Goal: Task Accomplishment & Management: Complete application form

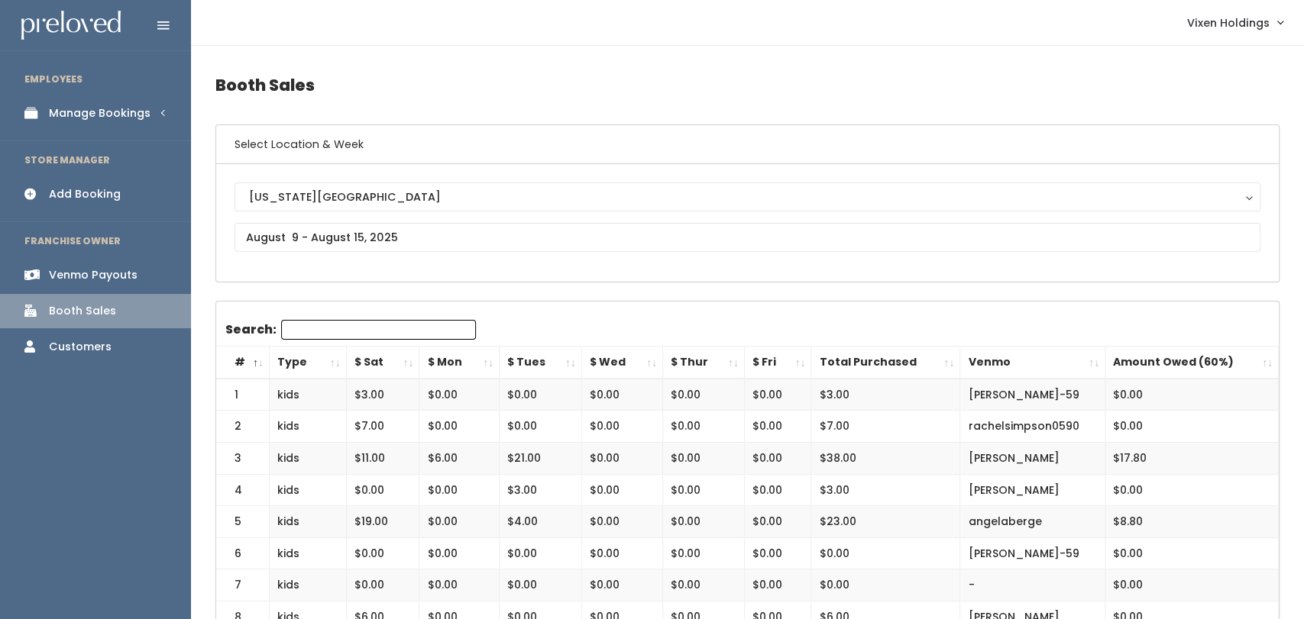
click at [115, 115] on div "Manage Bookings" at bounding box center [100, 113] width 102 height 16
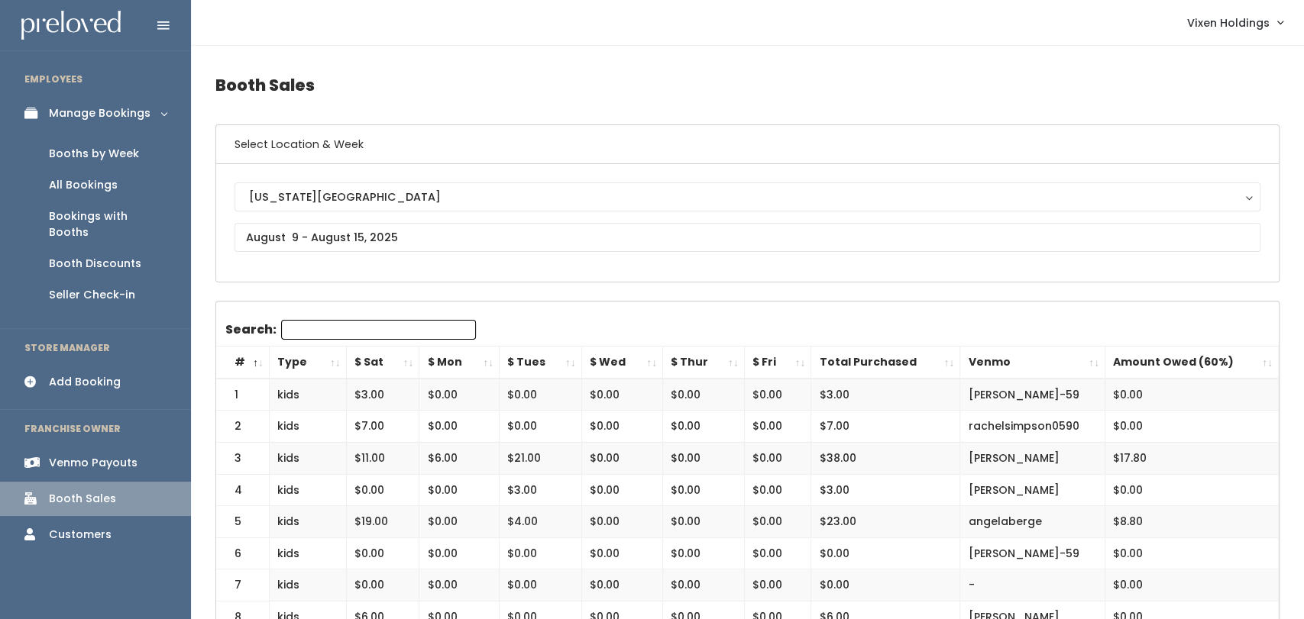
click at [96, 160] on div "Booths by Week" at bounding box center [94, 154] width 90 height 16
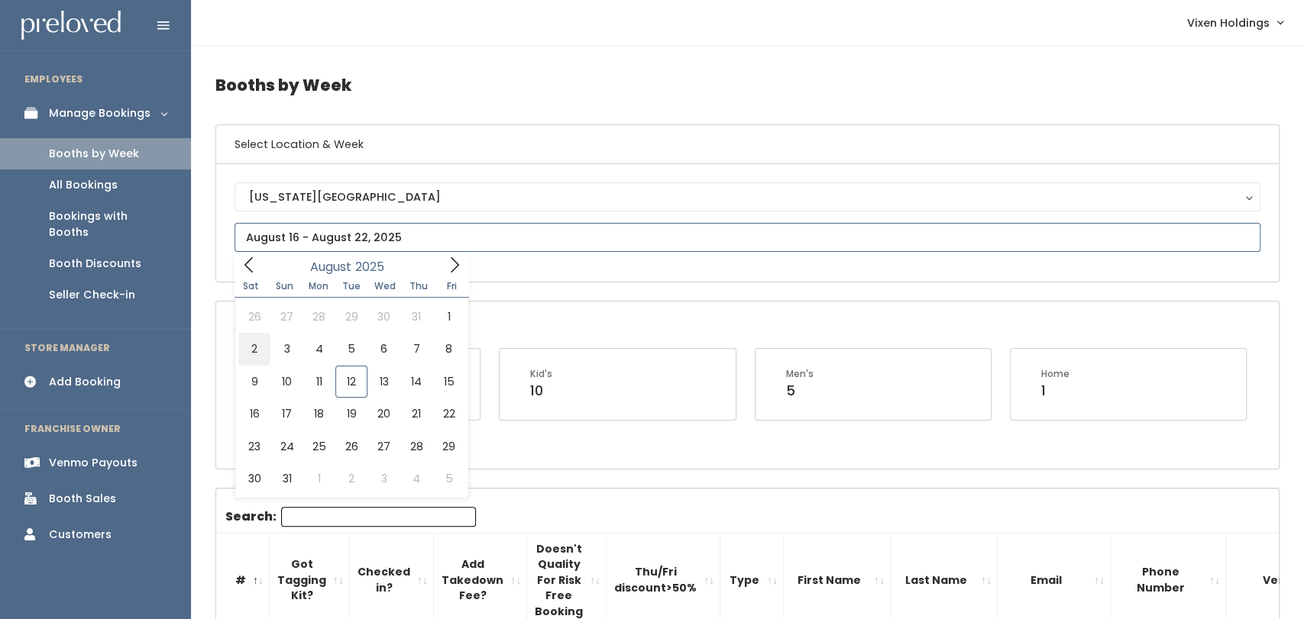
type input "August 2 to August 8"
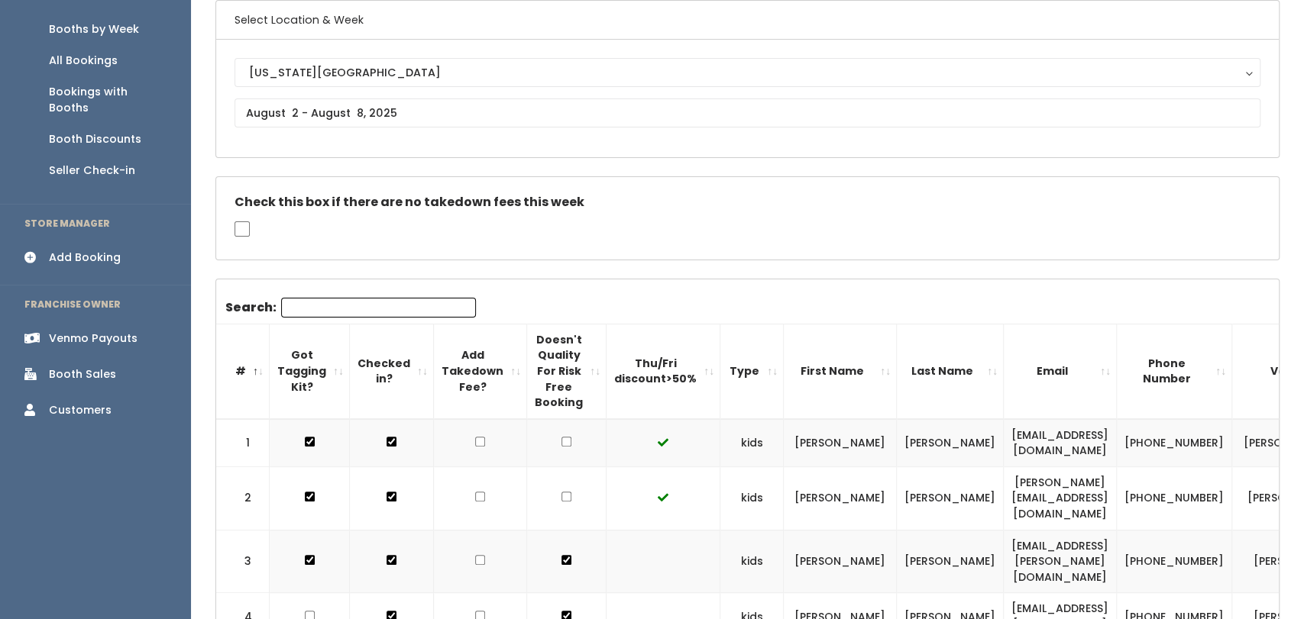
scroll to position [121, 0]
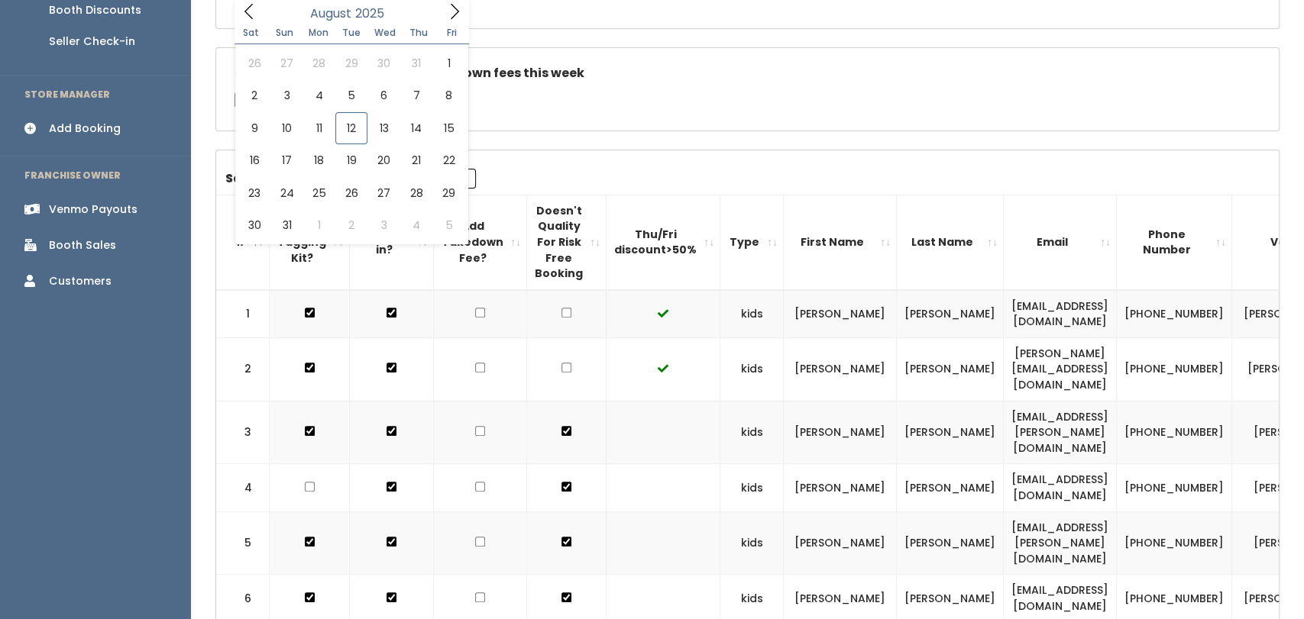
scroll to position [0, 0]
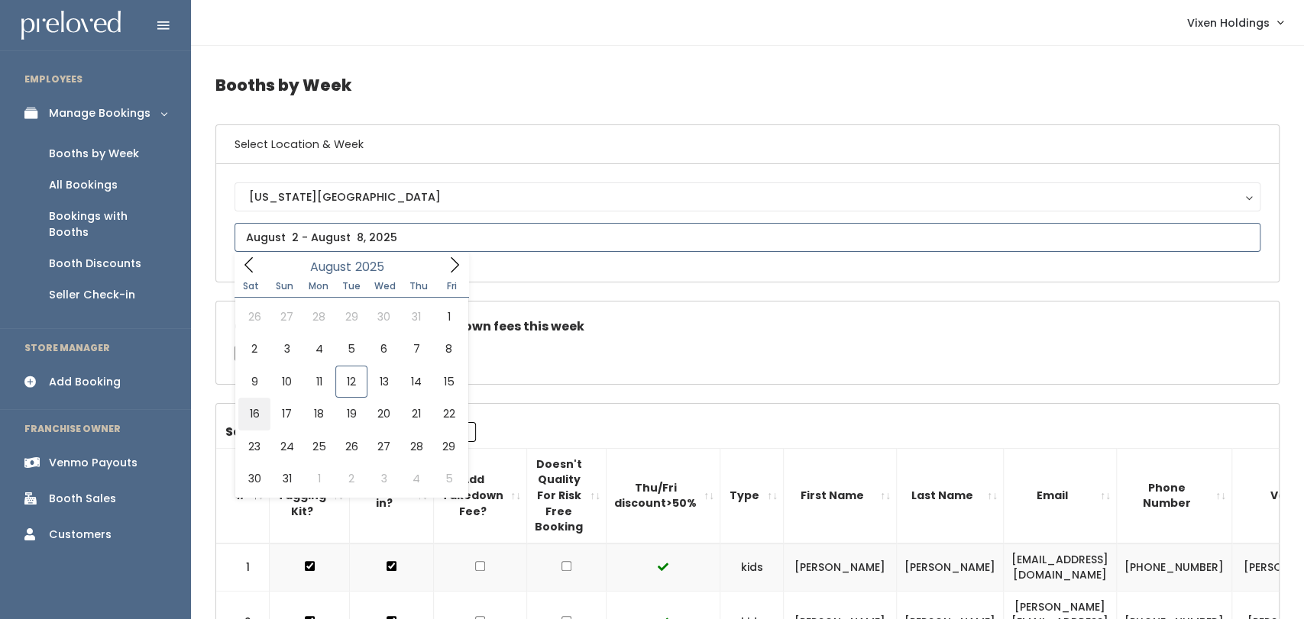
type input "August 16 to August 22"
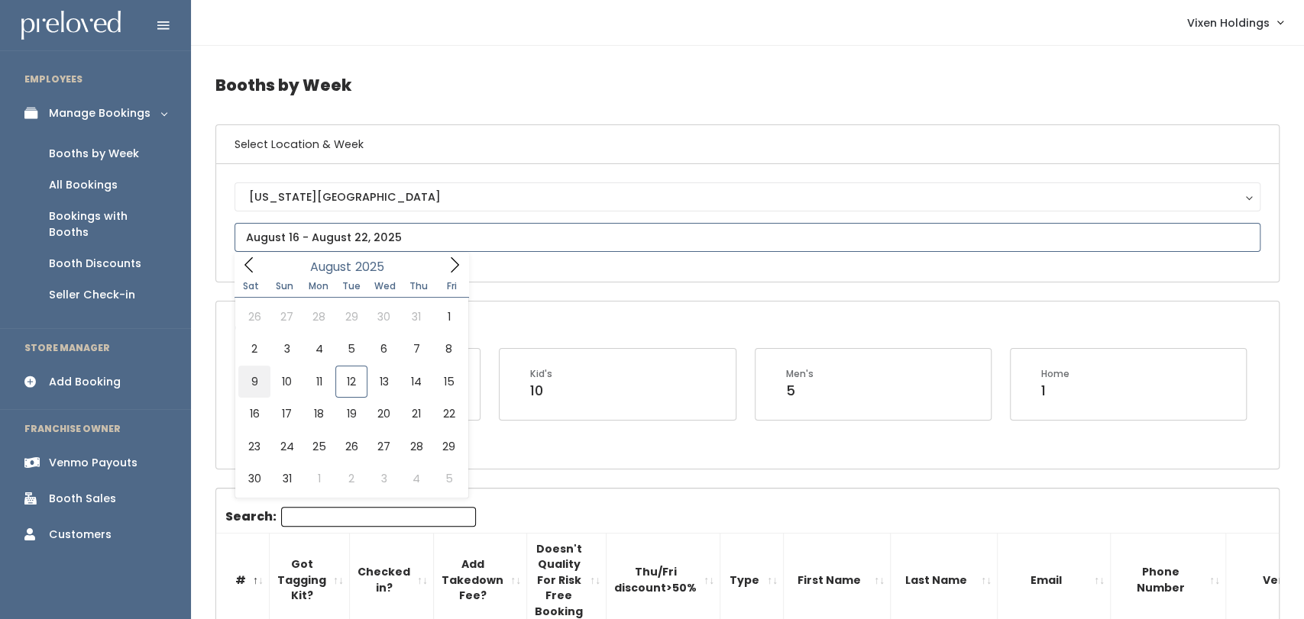
type input "August 9 to August 15"
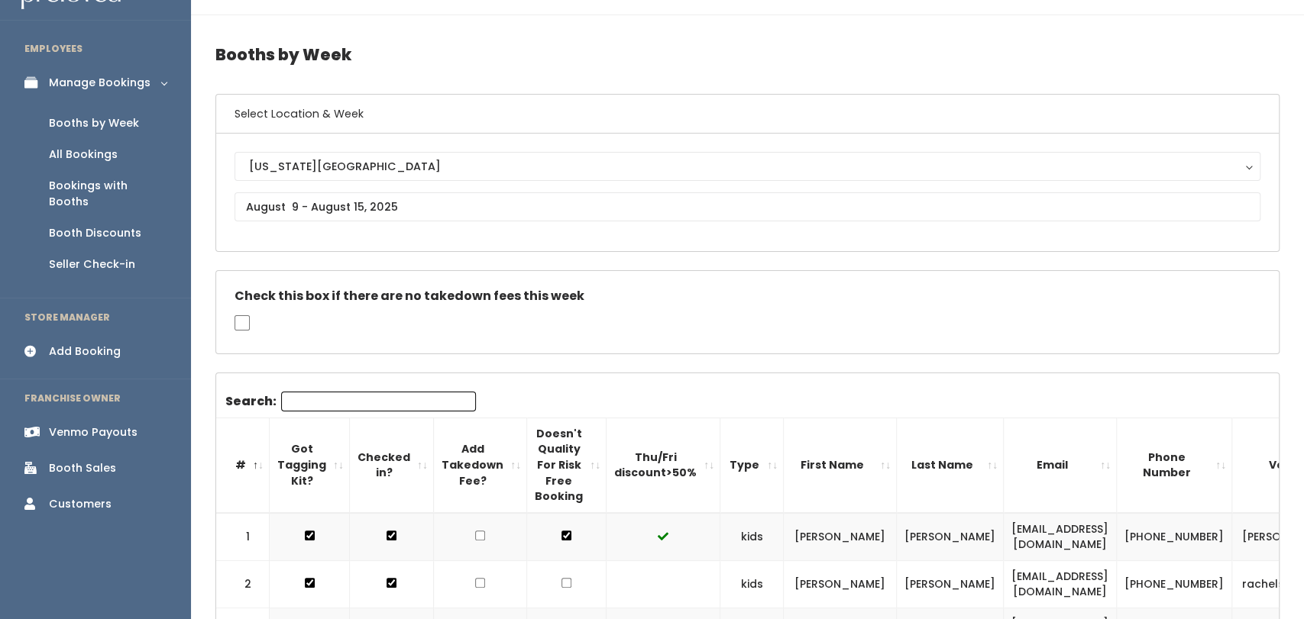
scroll to position [23, 0]
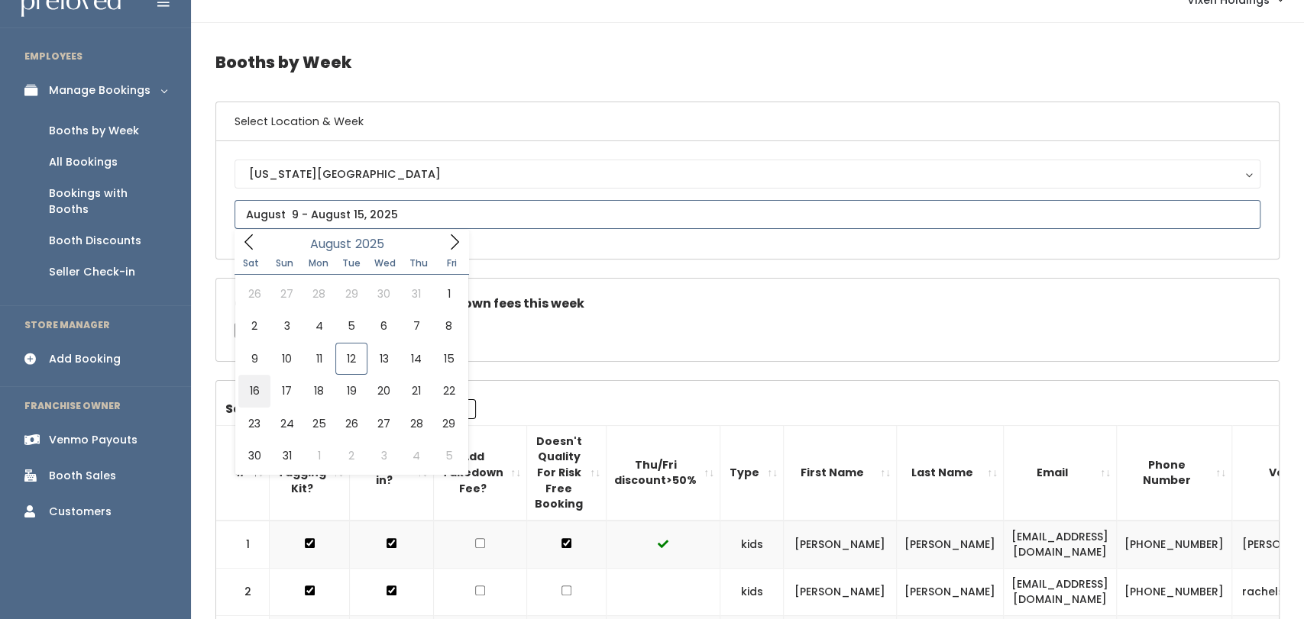
type input "August 16 to August 22"
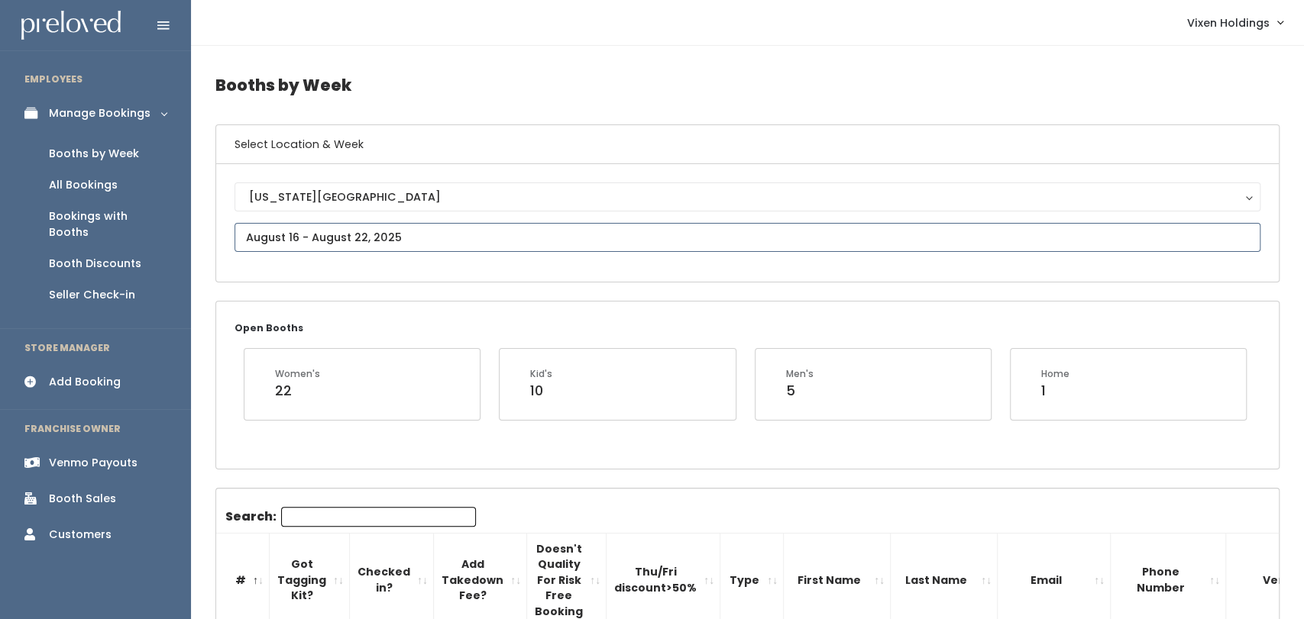
click at [252, 234] on input "text" at bounding box center [747, 237] width 1026 height 29
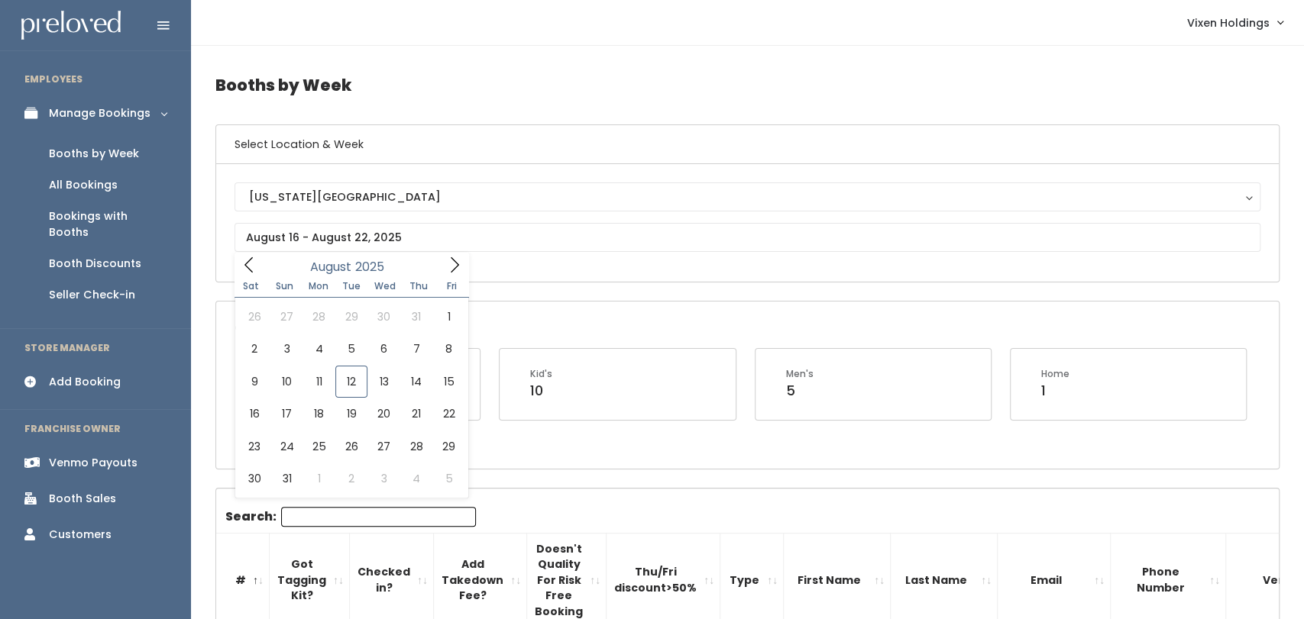
click at [88, 491] on div "Booth Sales" at bounding box center [82, 499] width 67 height 16
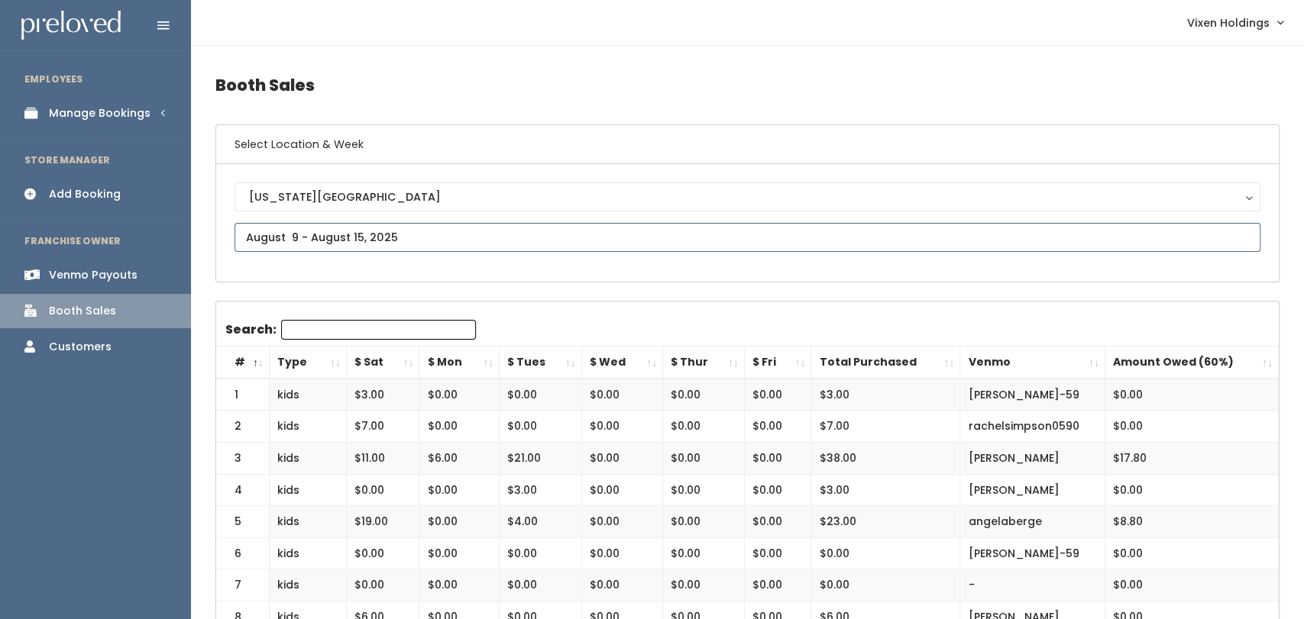
click at [315, 230] on input "text" at bounding box center [747, 237] width 1026 height 29
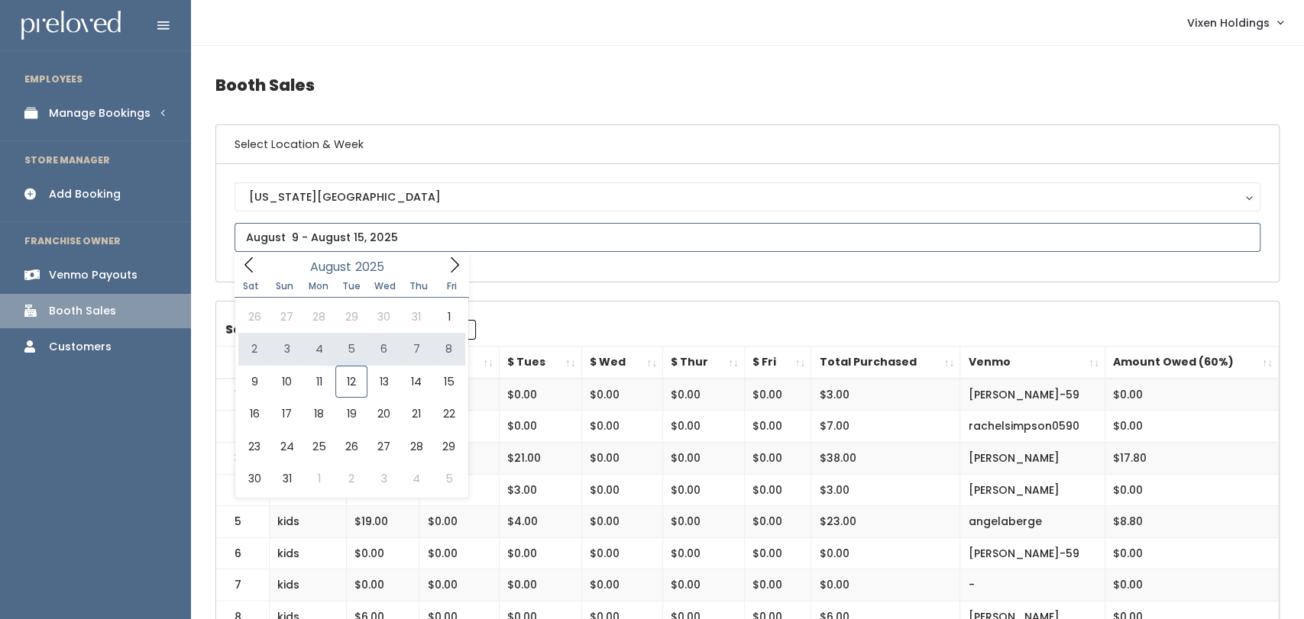
type input "August 2 to August 8"
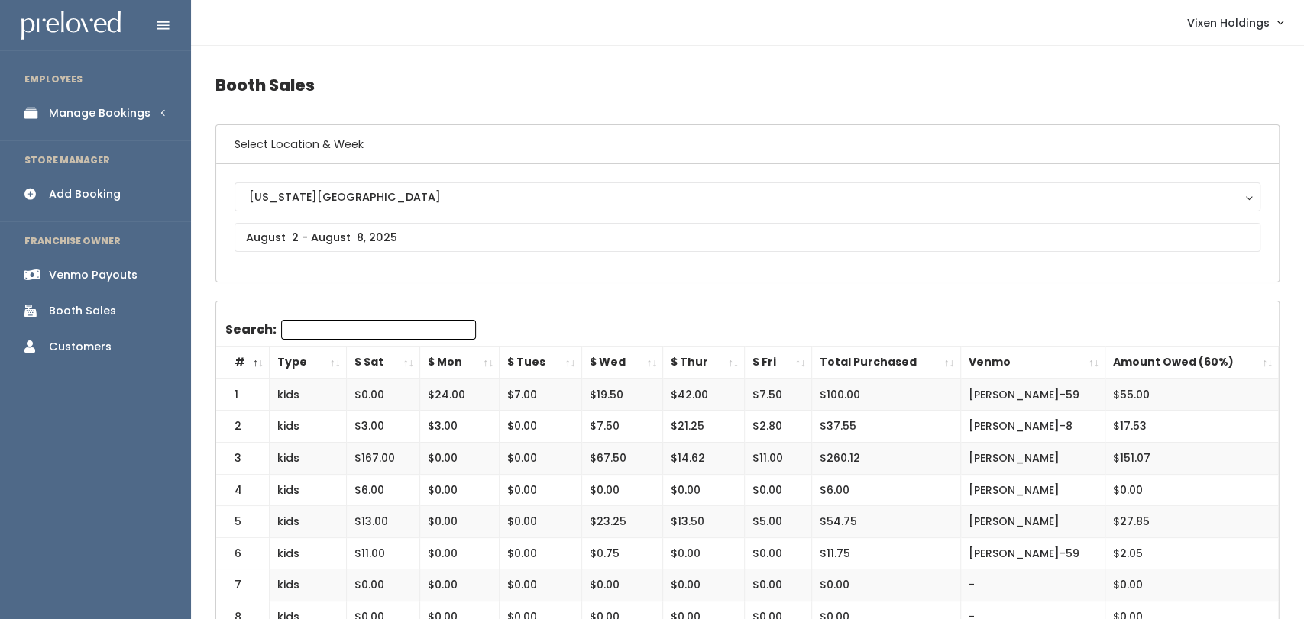
click at [153, 116] on link "Manage Bookings" at bounding box center [95, 113] width 191 height 34
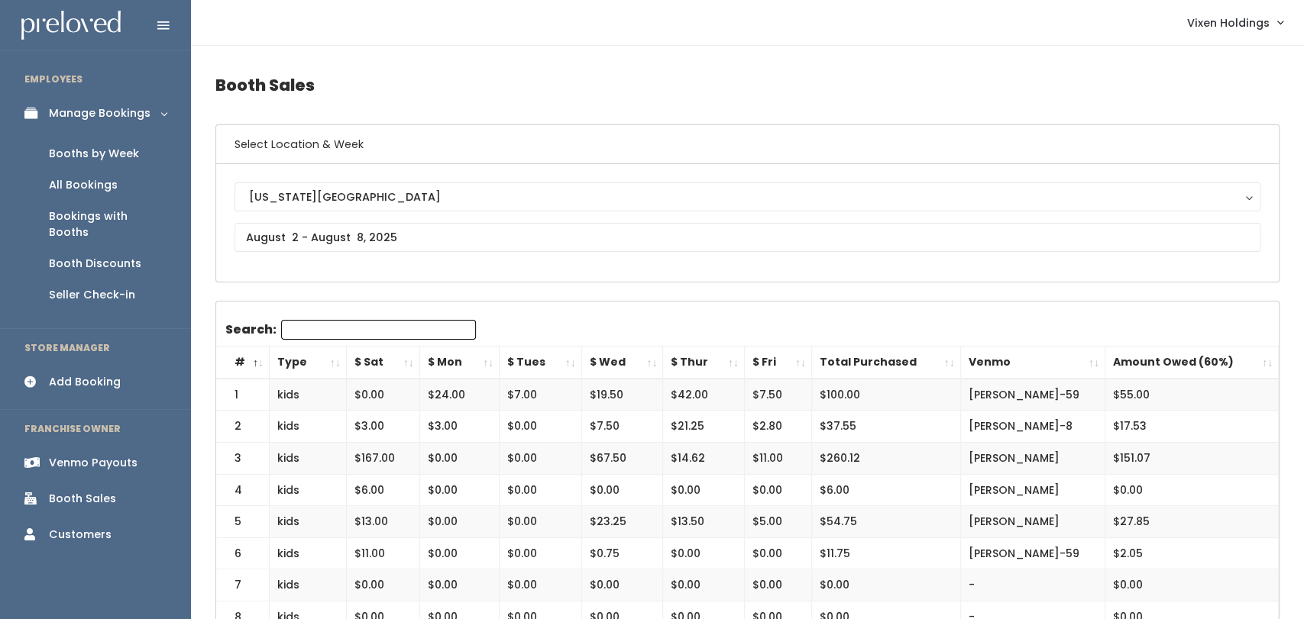
click at [125, 157] on div "Booths by Week" at bounding box center [94, 154] width 90 height 16
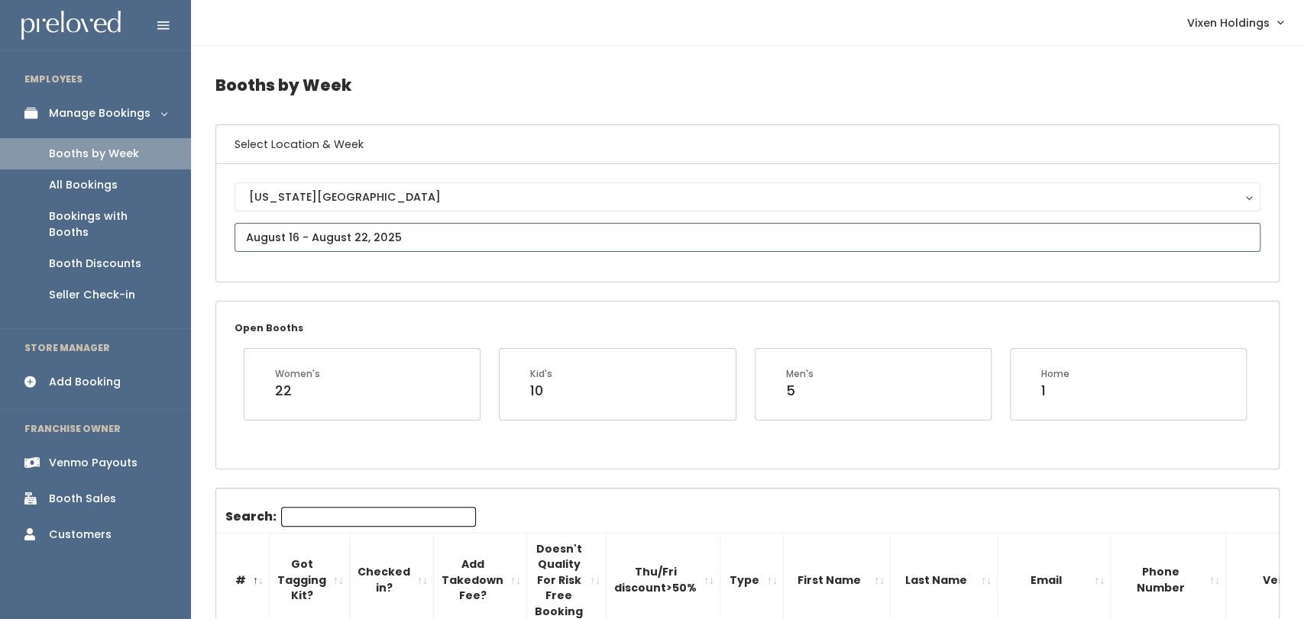
click at [392, 235] on input "text" at bounding box center [747, 237] width 1026 height 29
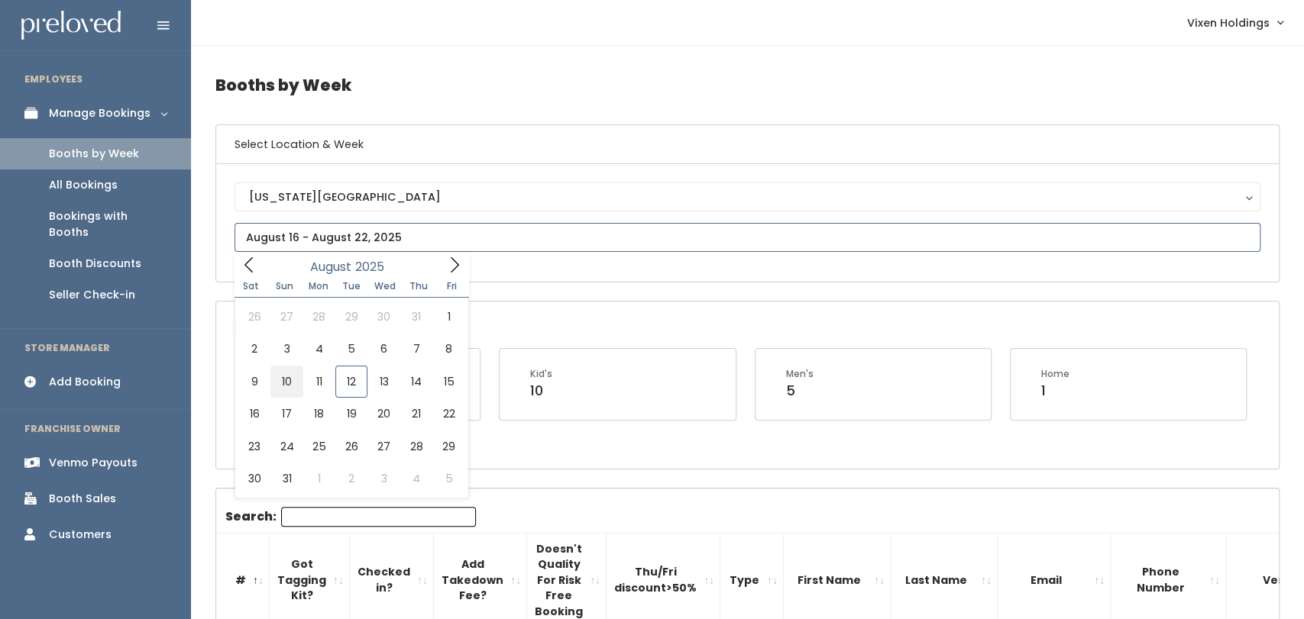
type input "[DATE] to [DATE]"
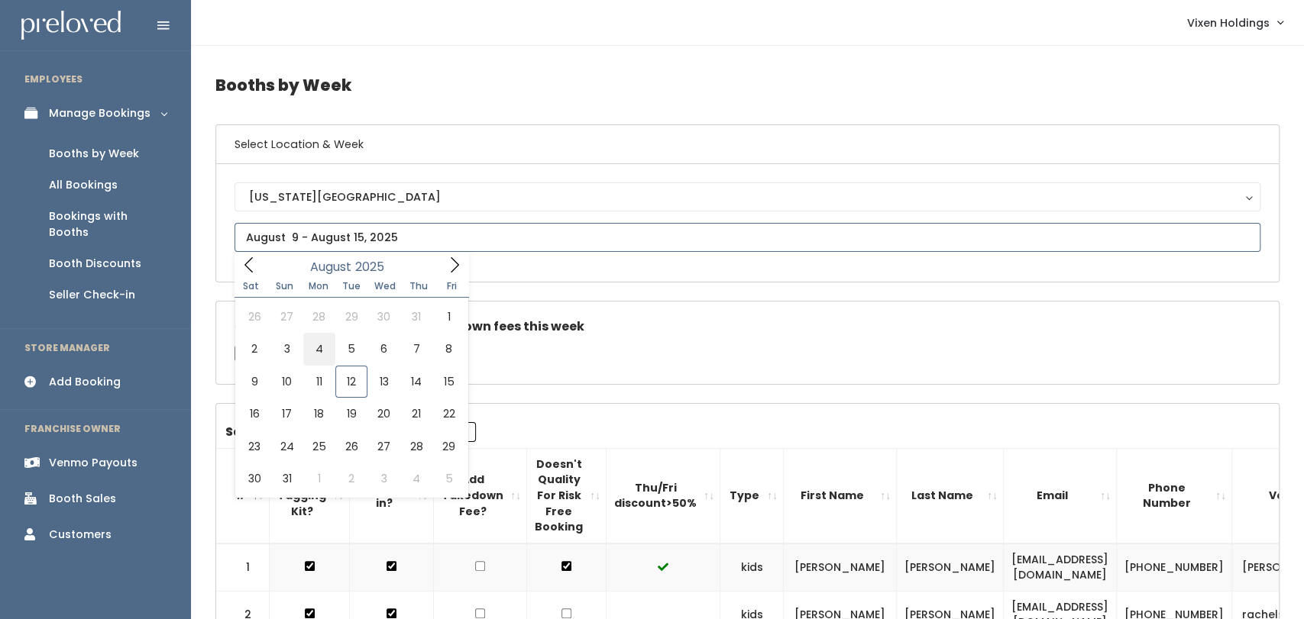
type input "August 2 to August 8"
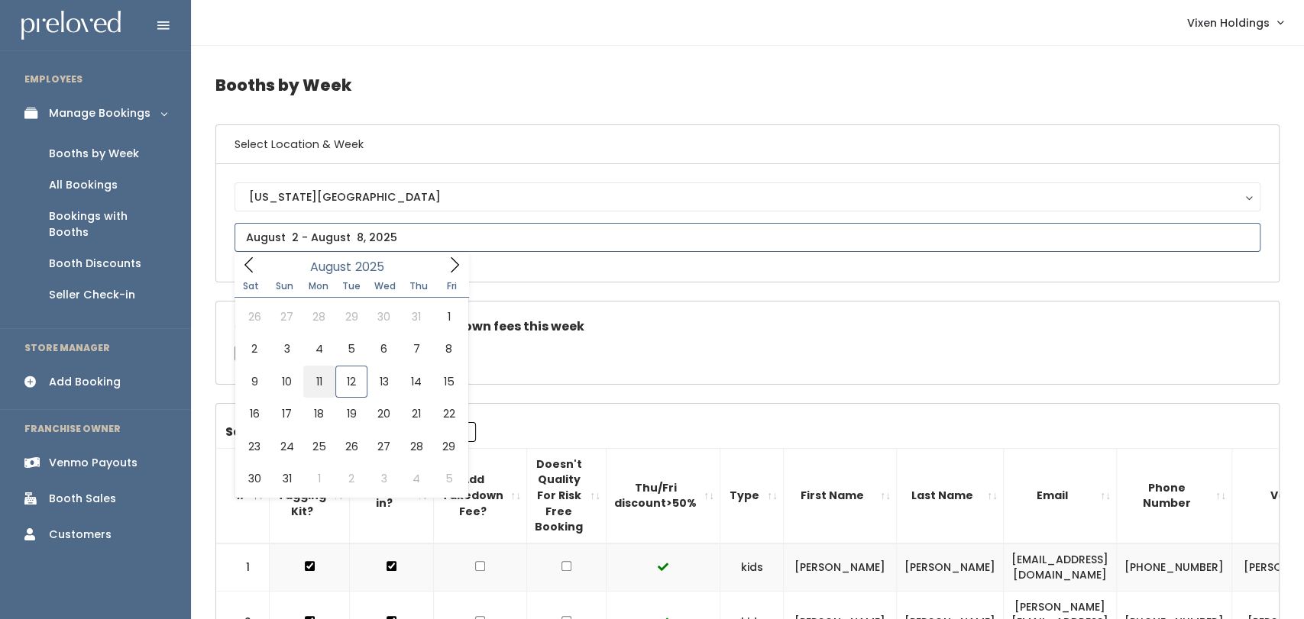
type input "[DATE] to [DATE]"
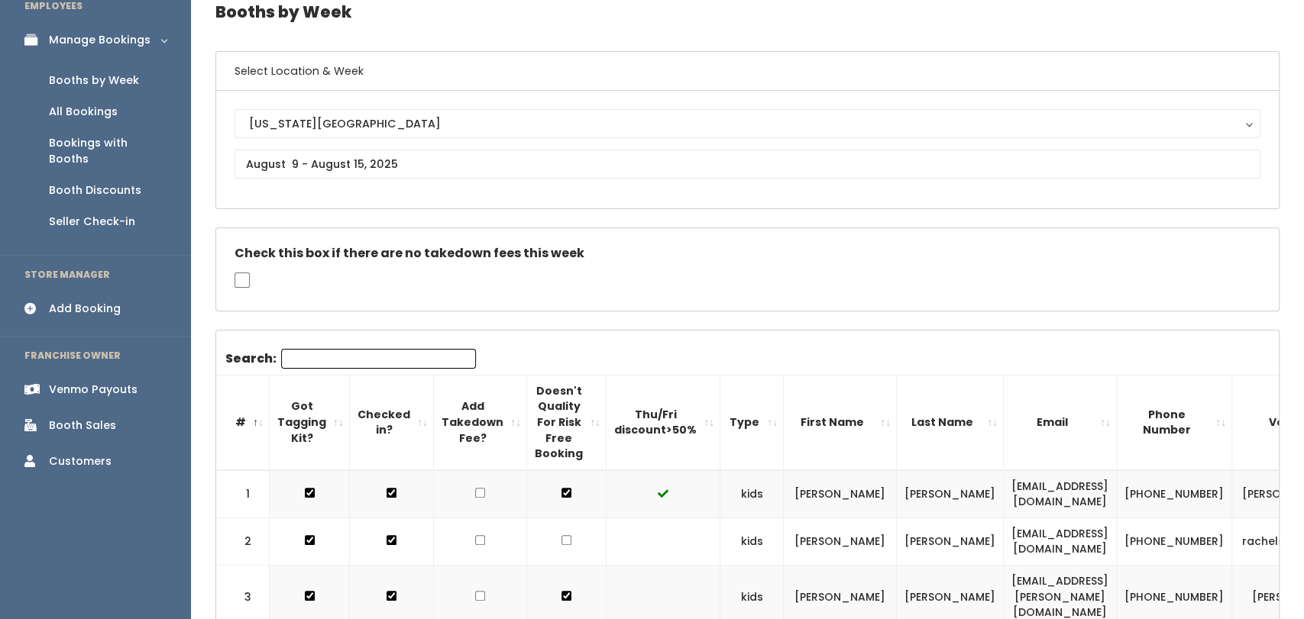
scroll to position [71, 0]
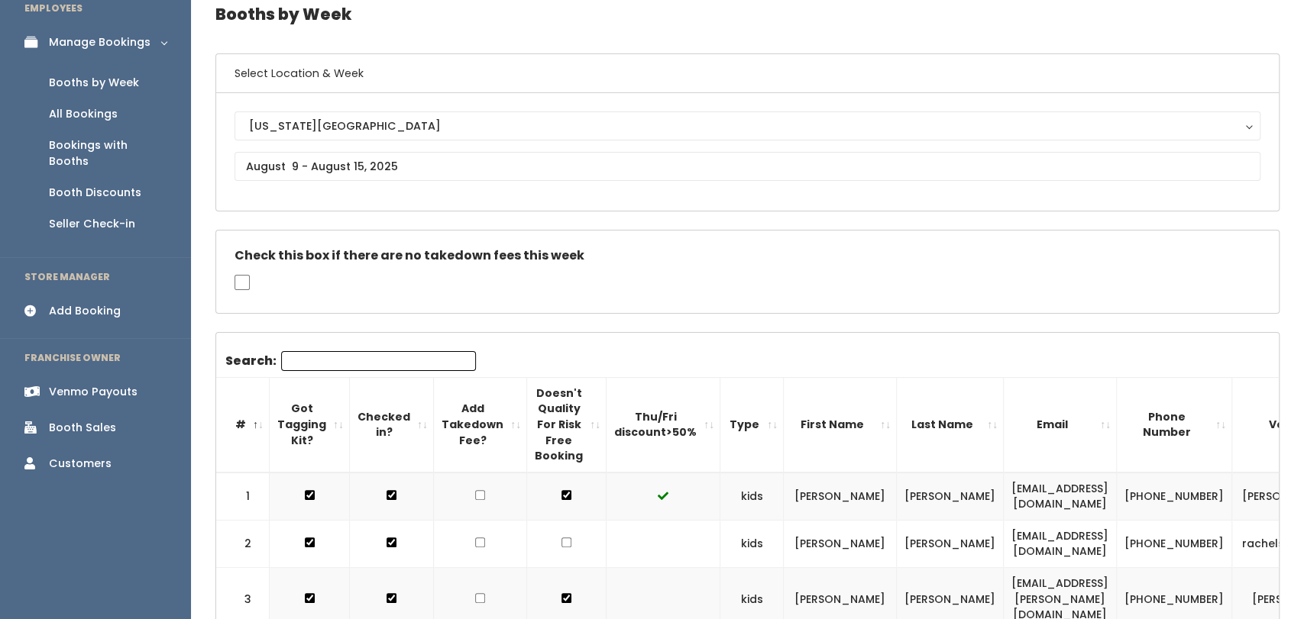
click at [89, 303] on div "Add Booking" at bounding box center [85, 311] width 72 height 16
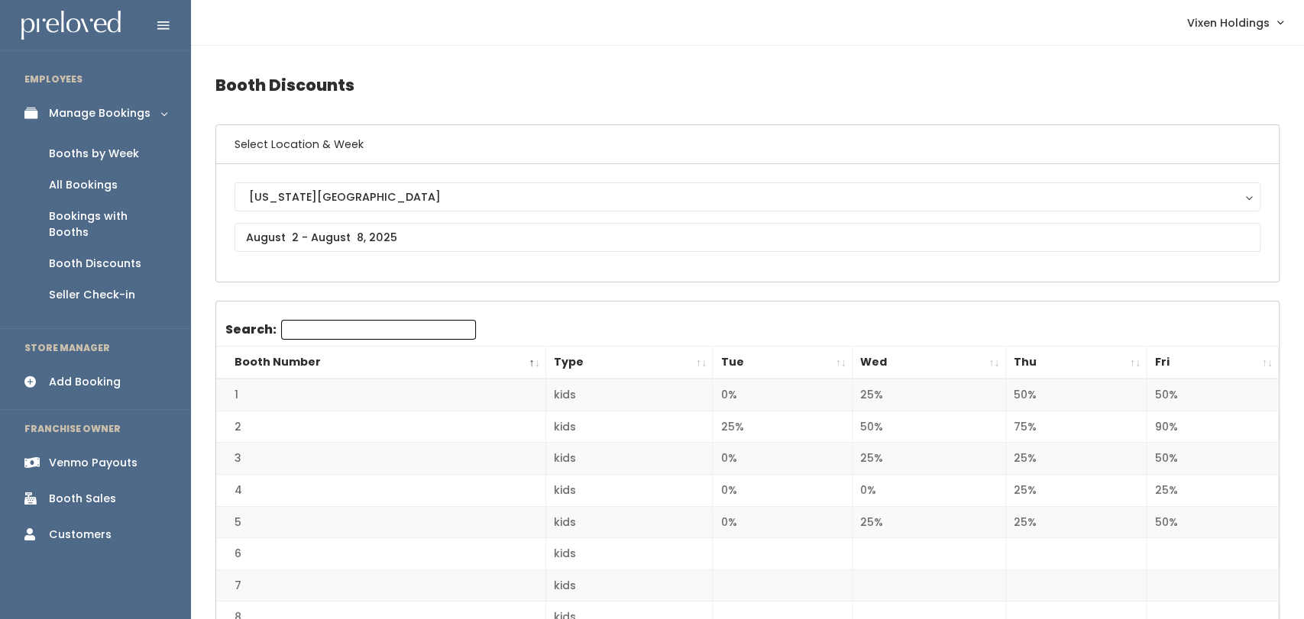
click at [128, 160] on div "Booths by Week" at bounding box center [94, 154] width 90 height 16
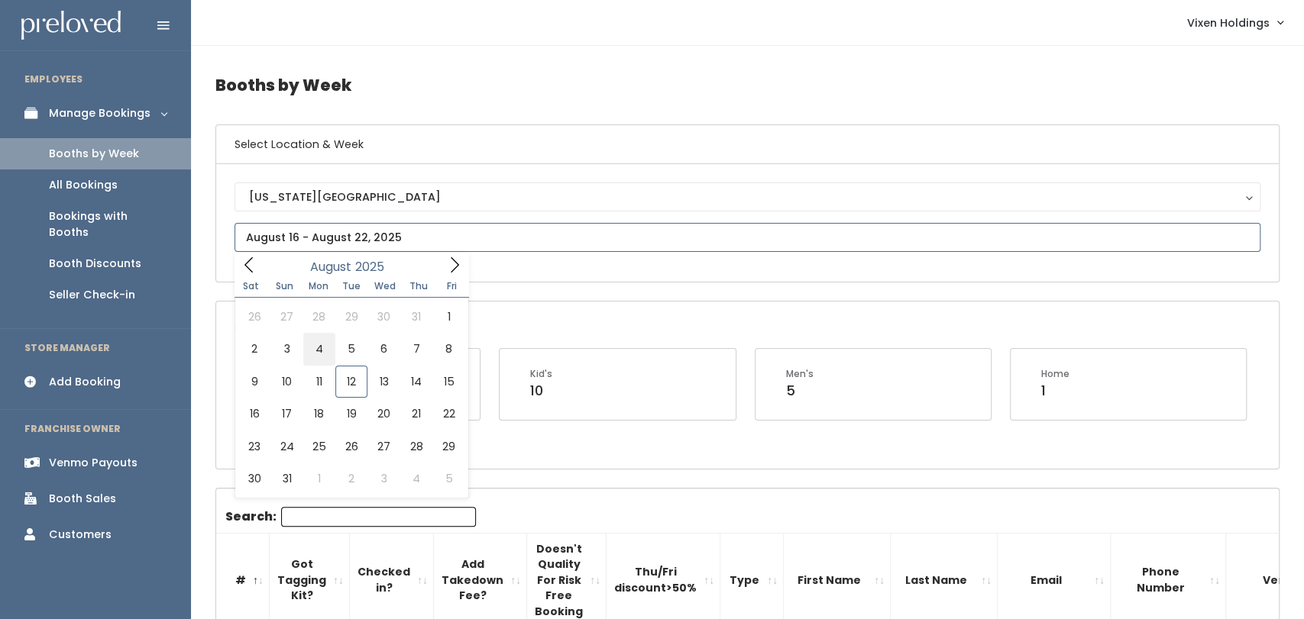
type input "[DATE] to [DATE]"
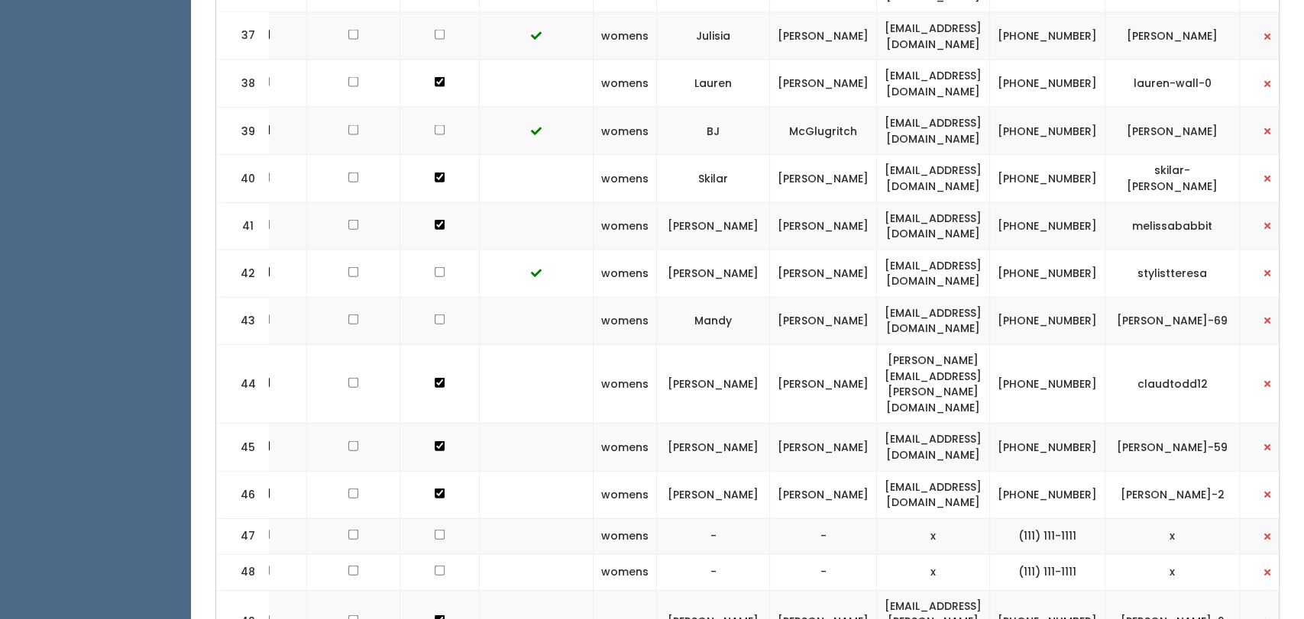
scroll to position [2279, 0]
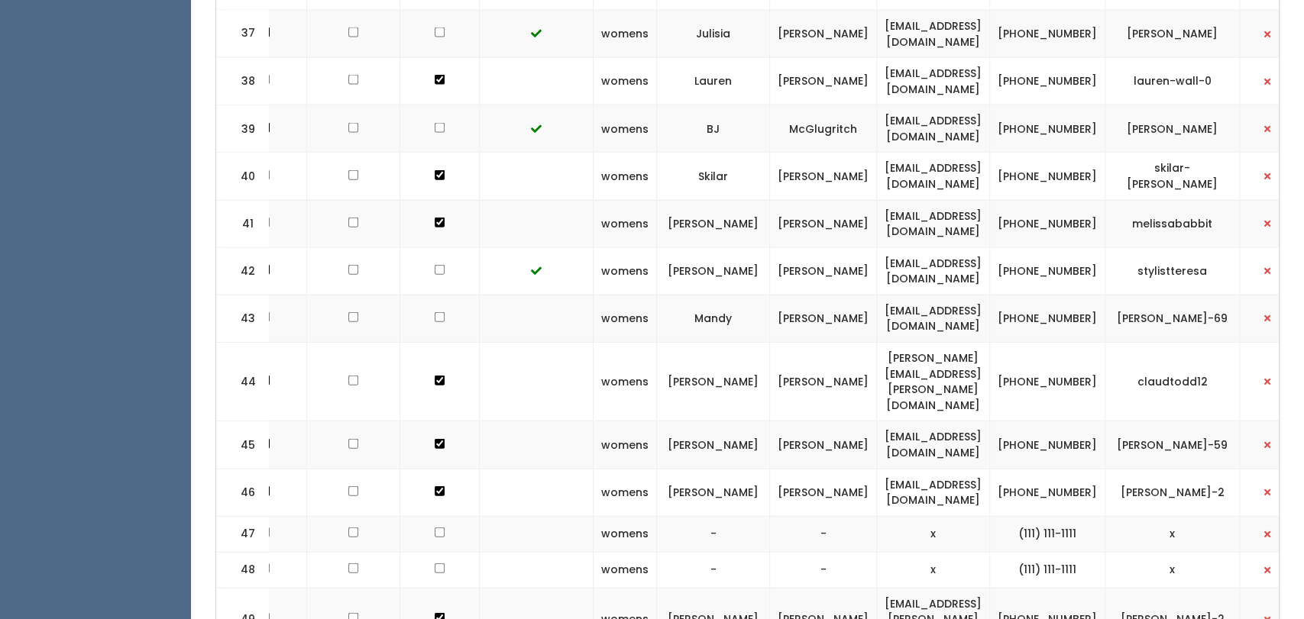
click at [990, 200] on td "[EMAIL_ADDRESS][DOMAIN_NAME]" at bounding box center [933, 223] width 113 height 47
drag, startPoint x: 1024, startPoint y: 109, endPoint x: 857, endPoint y: 126, distance: 168.1
click at [877, 200] on td "[EMAIL_ADDRESS][DOMAIN_NAME]" at bounding box center [933, 223] width 113 height 47
copy td "[EMAIL_ADDRESS][DOMAIN_NAME]"
click at [1074, 200] on td "[PHONE_NUMBER]" at bounding box center [1047, 223] width 115 height 47
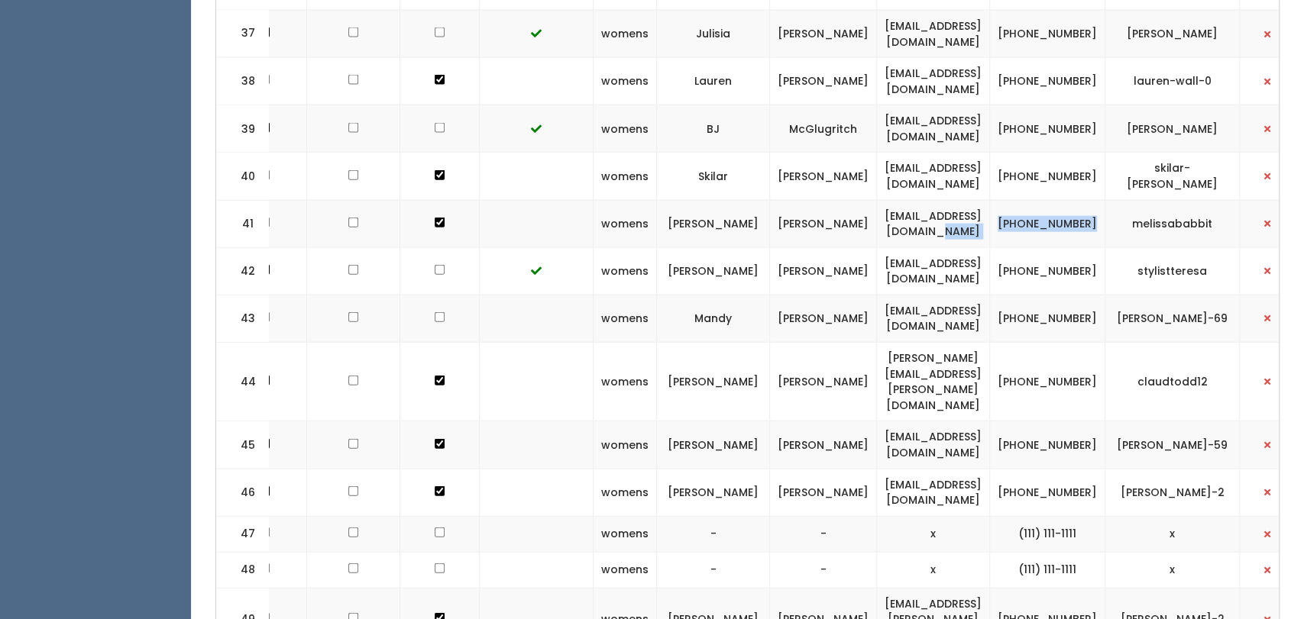
drag, startPoint x: 1107, startPoint y: 112, endPoint x: 1032, endPoint y: 95, distance: 76.7
click at [1032, 200] on tr "41 womens [PERSON_NAME] [PERSON_NAME][EMAIL_ADDRESS][DOMAIN_NAME] [PHONE_NUMBER…" at bounding box center [697, 223] width 1217 height 47
copy tr "[PHONE_NUMBER]"
click at [1189, 200] on td "melissababbit" at bounding box center [1172, 223] width 134 height 47
drag, startPoint x: 1205, startPoint y: 105, endPoint x: 1124, endPoint y: 99, distance: 80.4
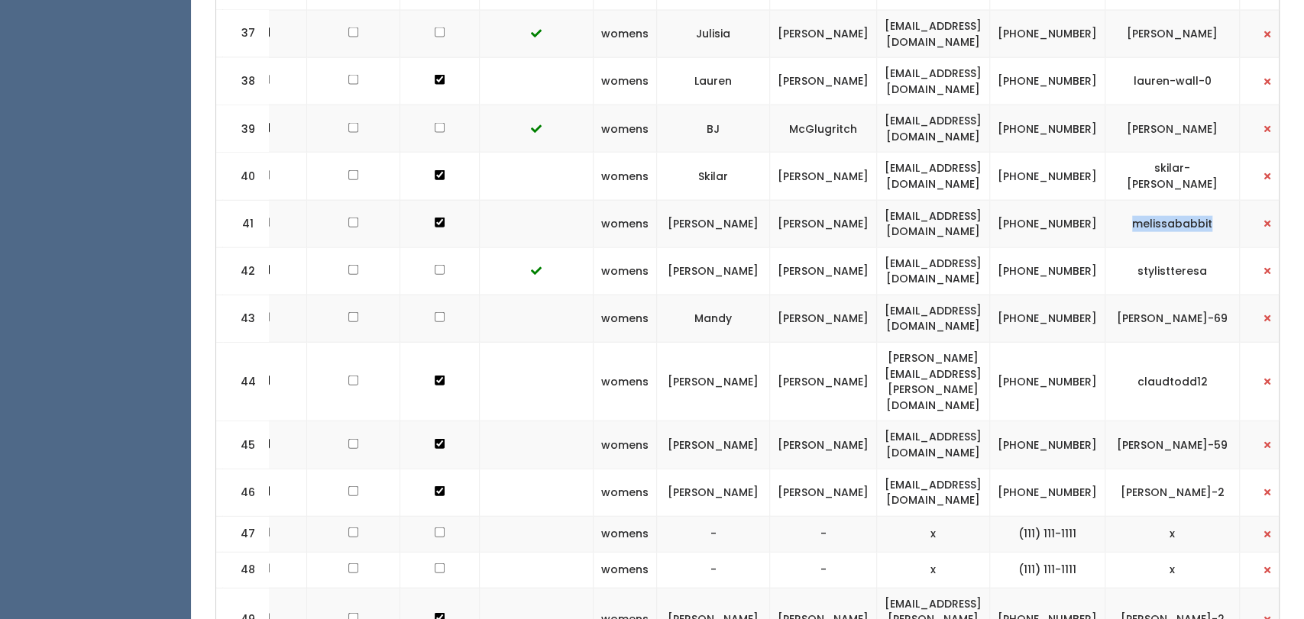
click at [1124, 200] on td "melissababbit" at bounding box center [1172, 223] width 134 height 47
copy td "melissababbit"
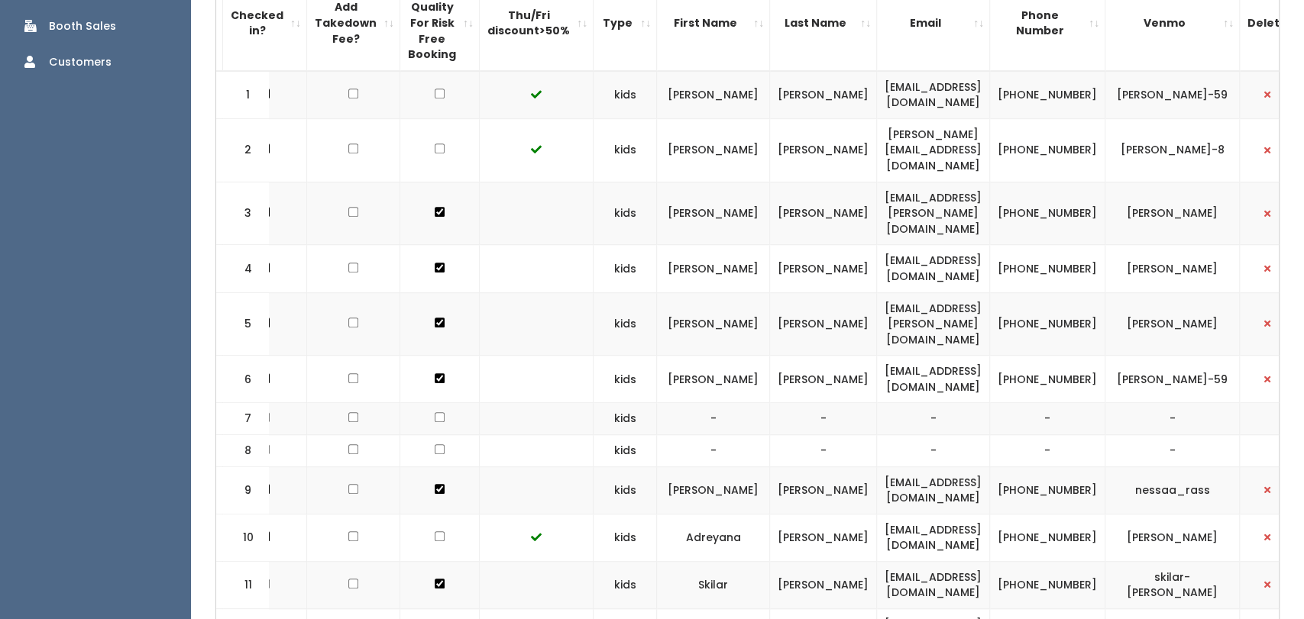
scroll to position [0, 0]
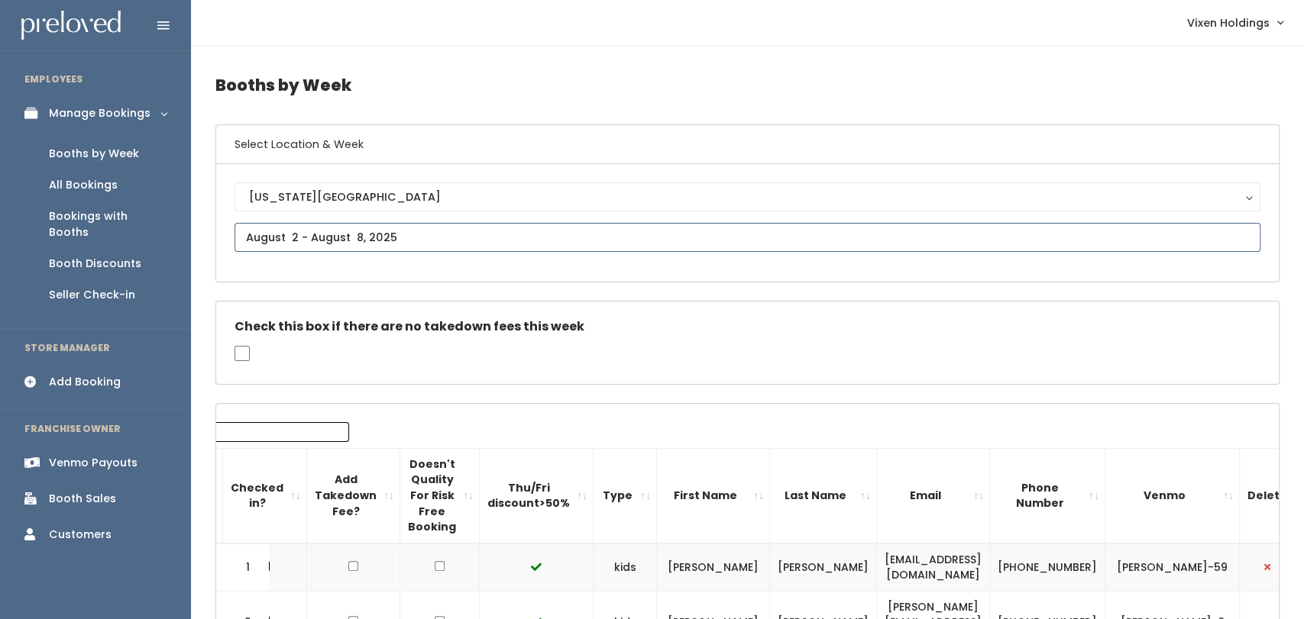
click at [360, 231] on input "text" at bounding box center [747, 237] width 1026 height 29
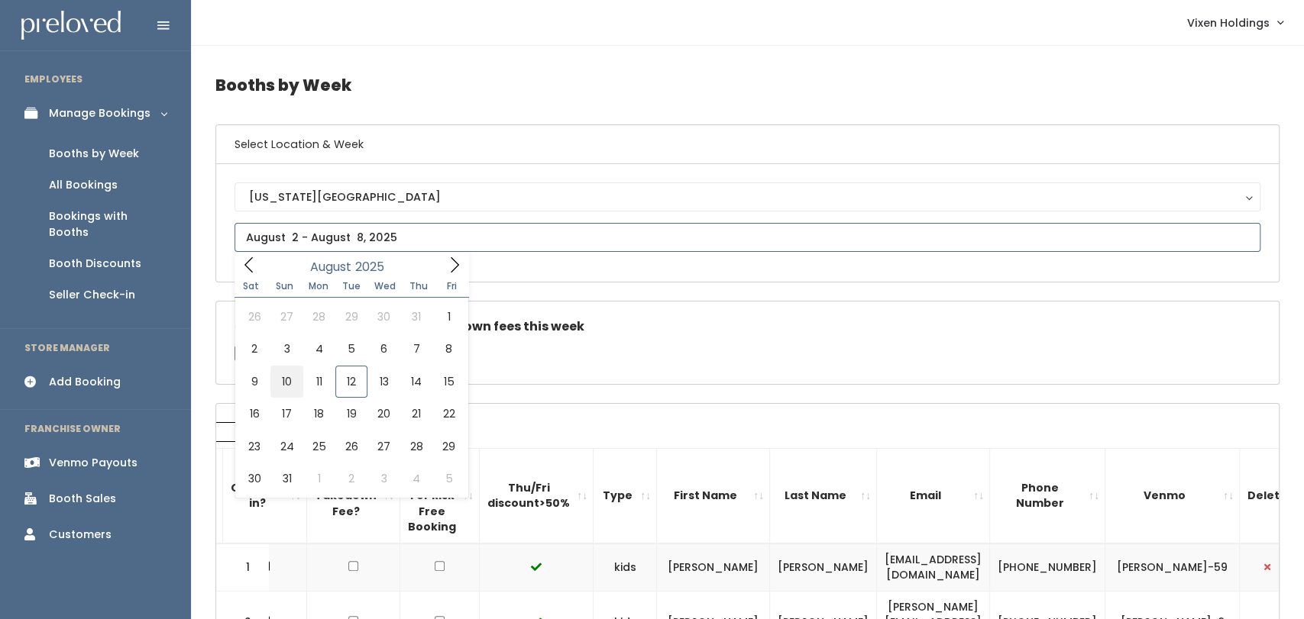
type input "[DATE] to [DATE]"
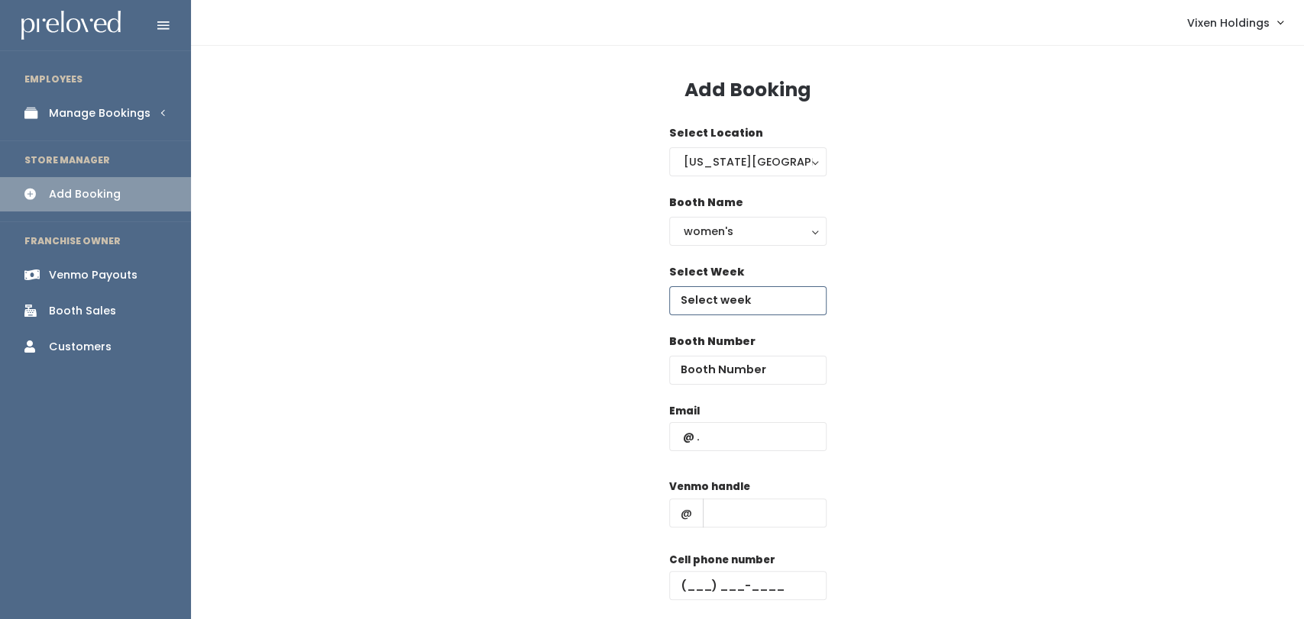
click at [772, 306] on body "EMPLOYEES Manage Bookings Booths by Week All Bookings Bookings with Booths Boot…" at bounding box center [652, 365] width 1304 height 731
click at [729, 310] on body "EMPLOYEES Manage Bookings Booths by Week All Bookings Bookings with Booths Boot…" at bounding box center [652, 365] width 1304 height 731
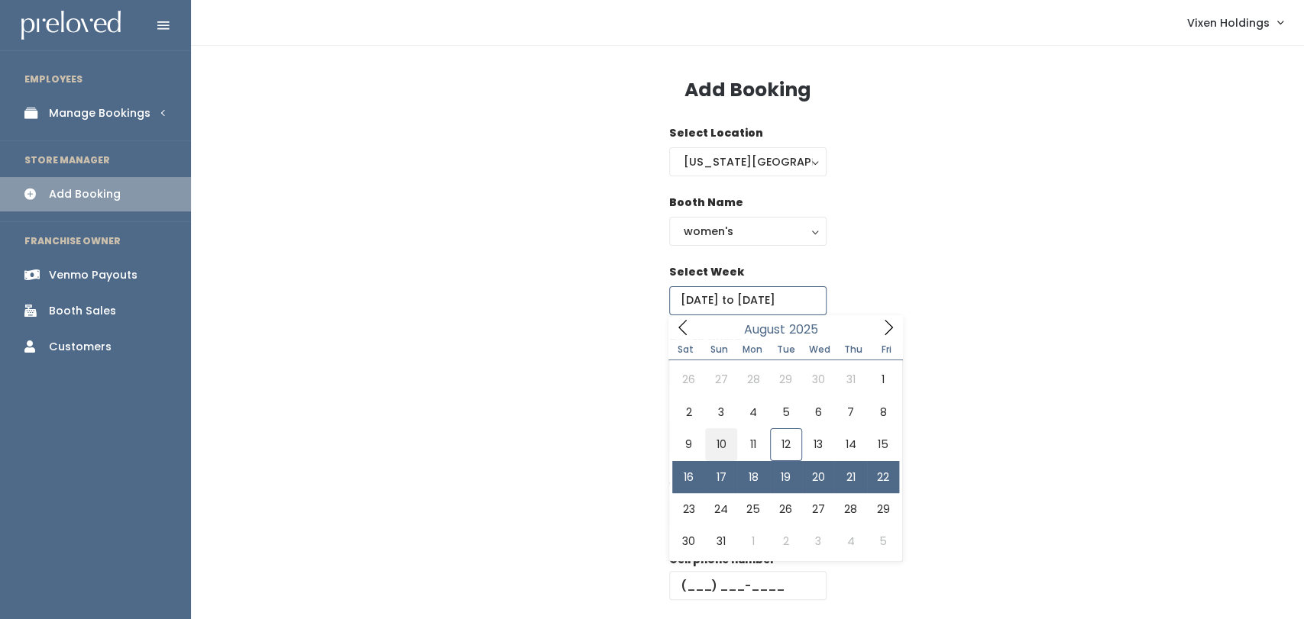
type input "[DATE] to [DATE]"
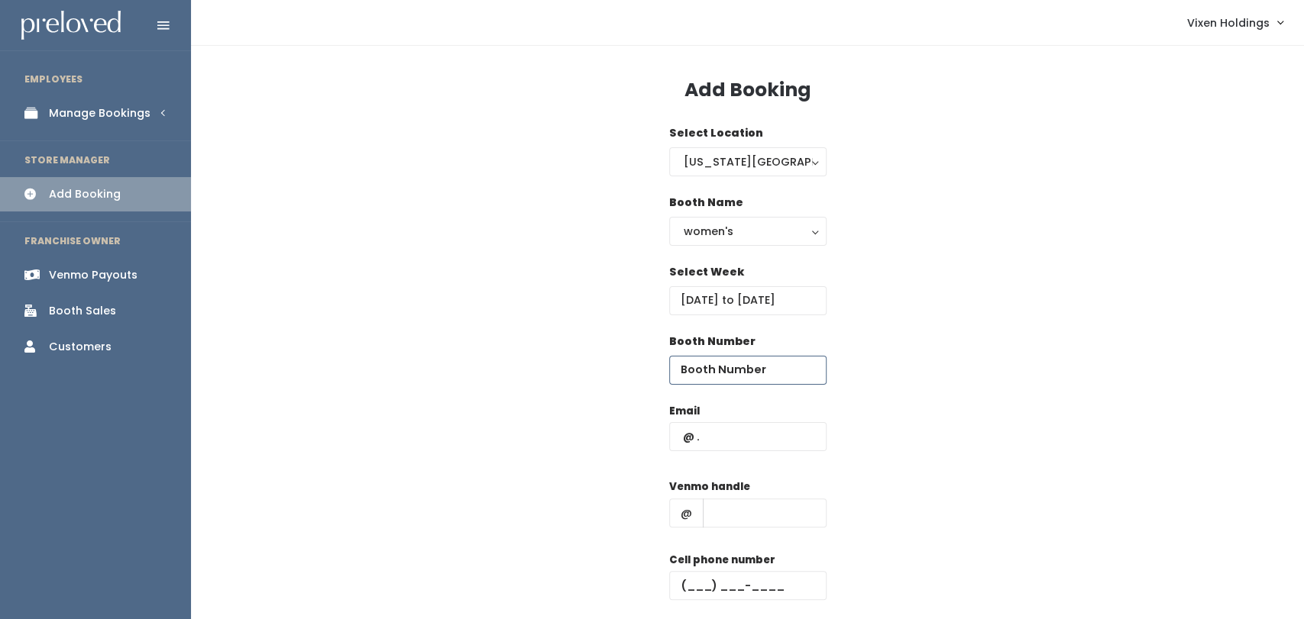
click at [748, 371] on input "number" at bounding box center [747, 370] width 157 height 29
type input "41"
click at [737, 442] on input "text" at bounding box center [747, 436] width 157 height 29
paste input "[EMAIL_ADDRESS][DOMAIN_NAME]"
type input "[EMAIL_ADDRESS][DOMAIN_NAME]"
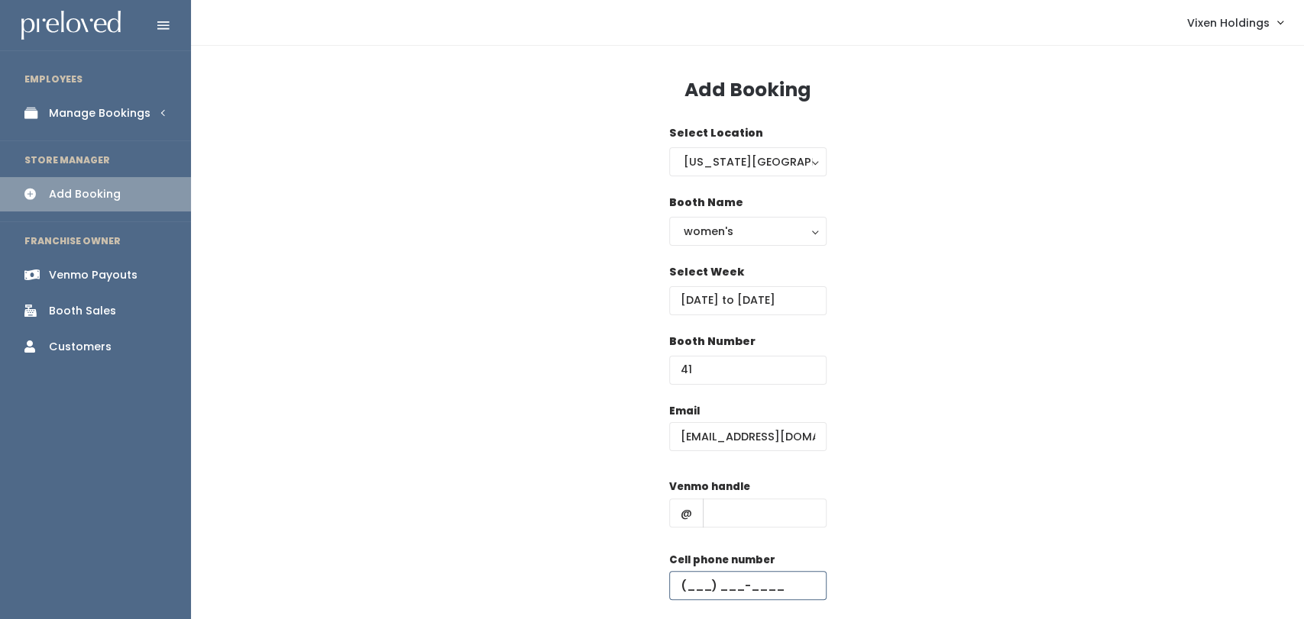
click at [679, 594] on input "text" at bounding box center [747, 585] width 157 height 29
paste input "[PHONE_NUMBER]"
type input "[PHONE_NUMBER]"
click at [743, 521] on input "text" at bounding box center [765, 513] width 124 height 29
paste input "melissababbit"
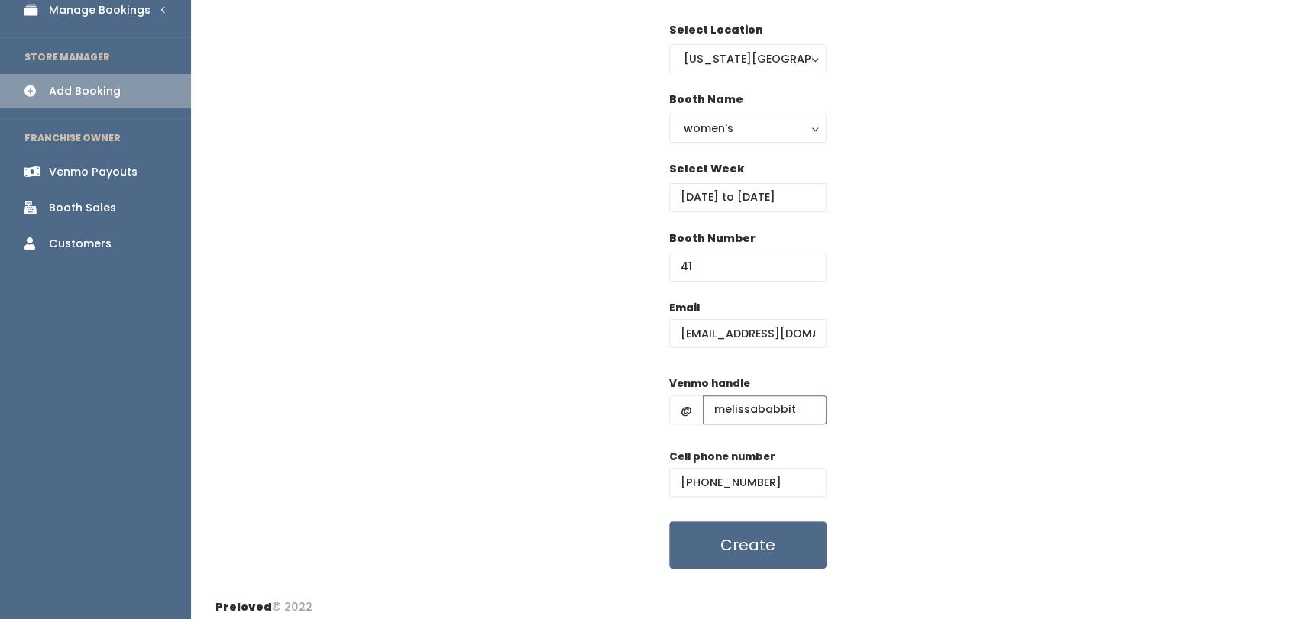
scroll to position [112, 0]
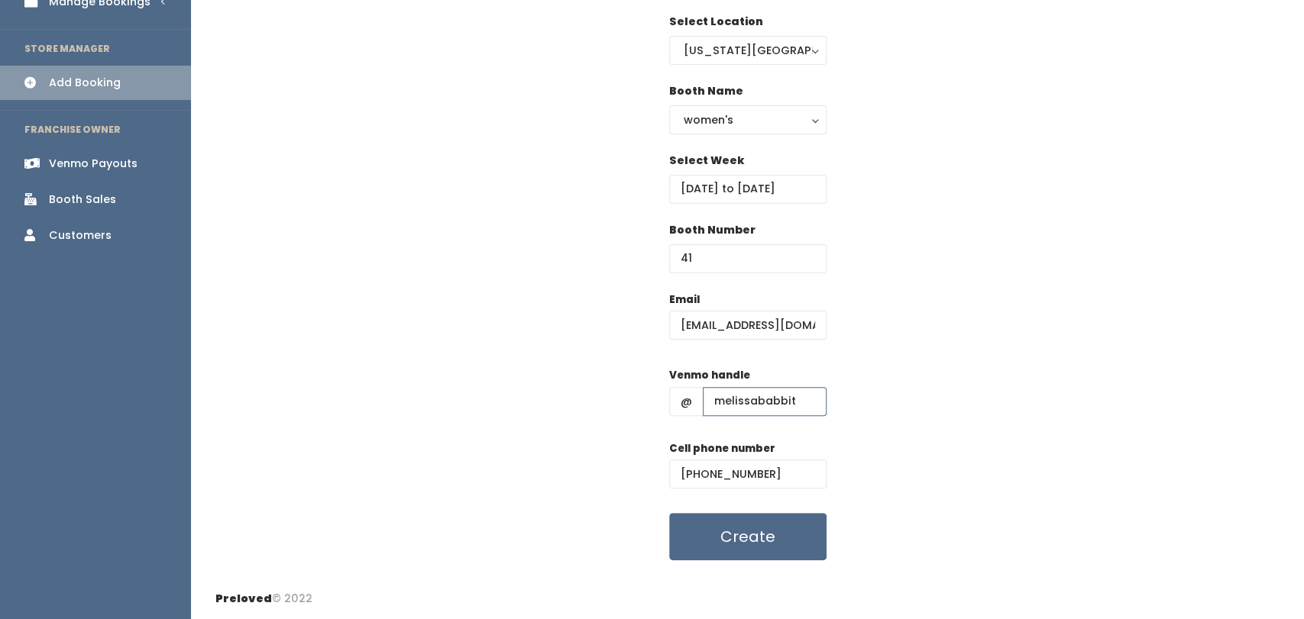
type input "melissababbit"
click at [762, 557] on button "Create" at bounding box center [747, 536] width 157 height 47
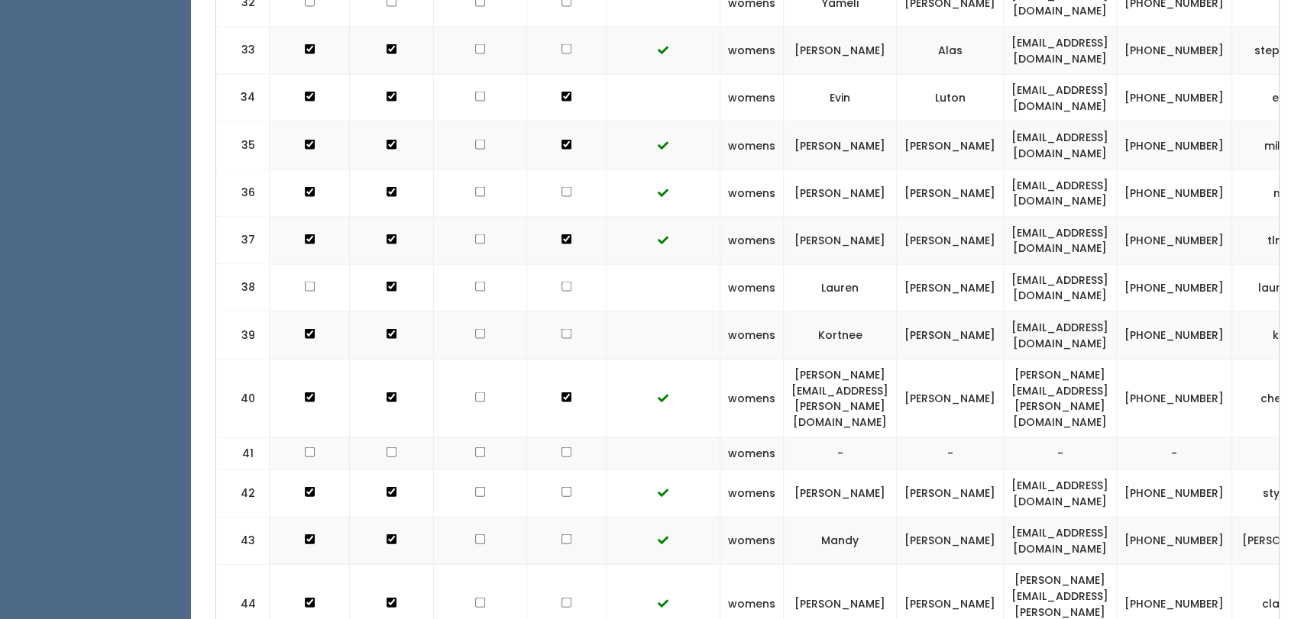
scroll to position [2030, 0]
